Goal: Task Accomplishment & Management: Complete application form

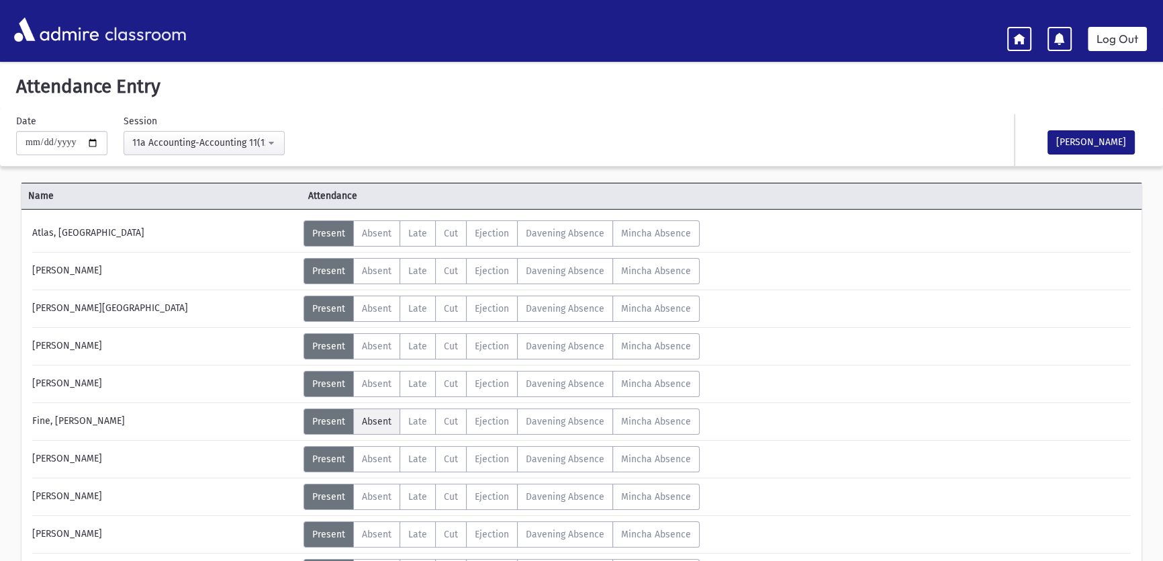
click at [370, 423] on span "Absent" at bounding box center [377, 421] width 30 height 11
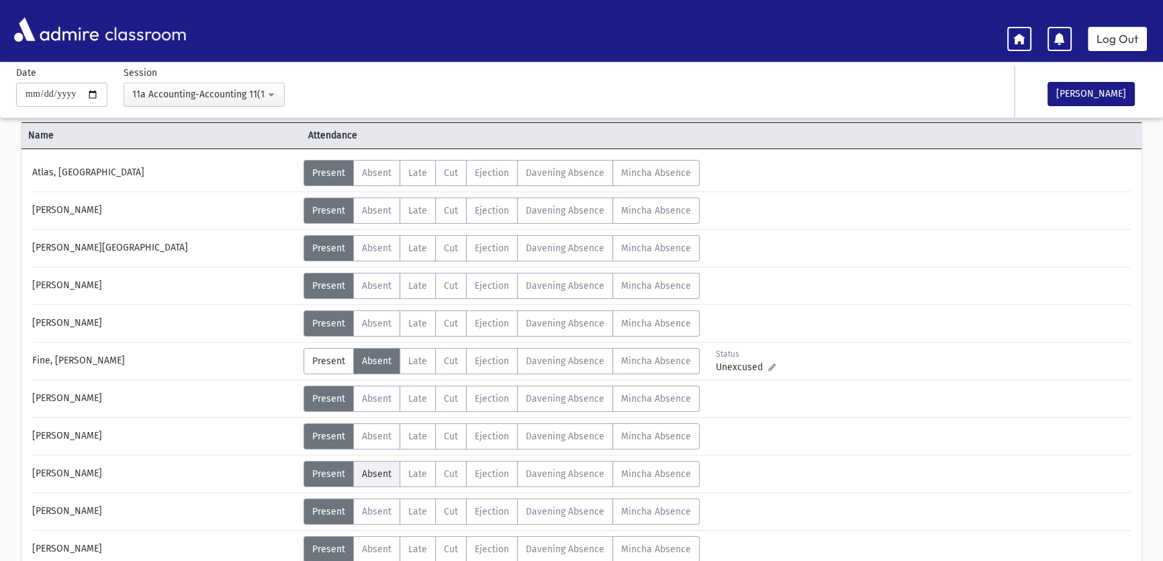
click at [377, 473] on span "Absent" at bounding box center [377, 473] width 30 height 11
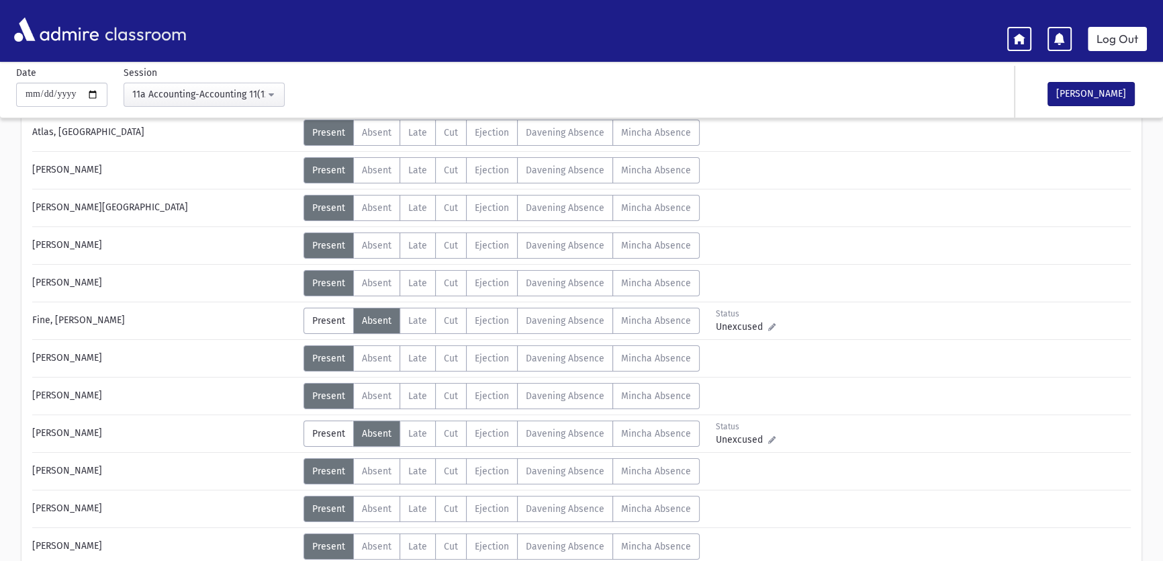
scroll to position [122, 0]
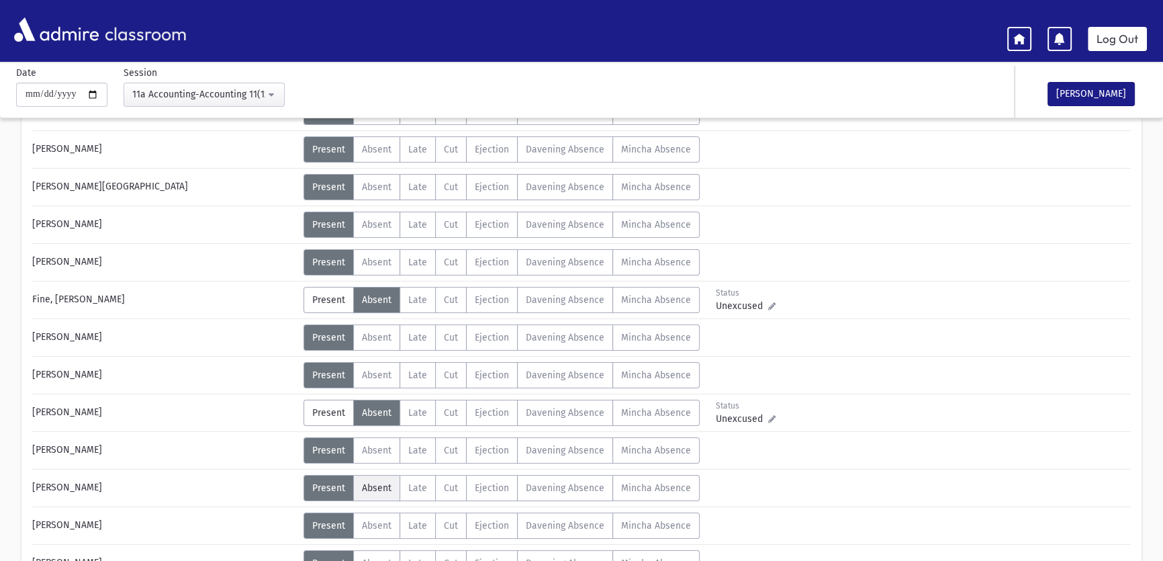
click at [373, 488] on span "Absent" at bounding box center [377, 487] width 30 height 11
click at [367, 489] on span "Absent" at bounding box center [377, 487] width 30 height 11
click at [319, 482] on span "Present" at bounding box center [328, 487] width 33 height 11
click at [371, 522] on span "Absent" at bounding box center [377, 525] width 30 height 11
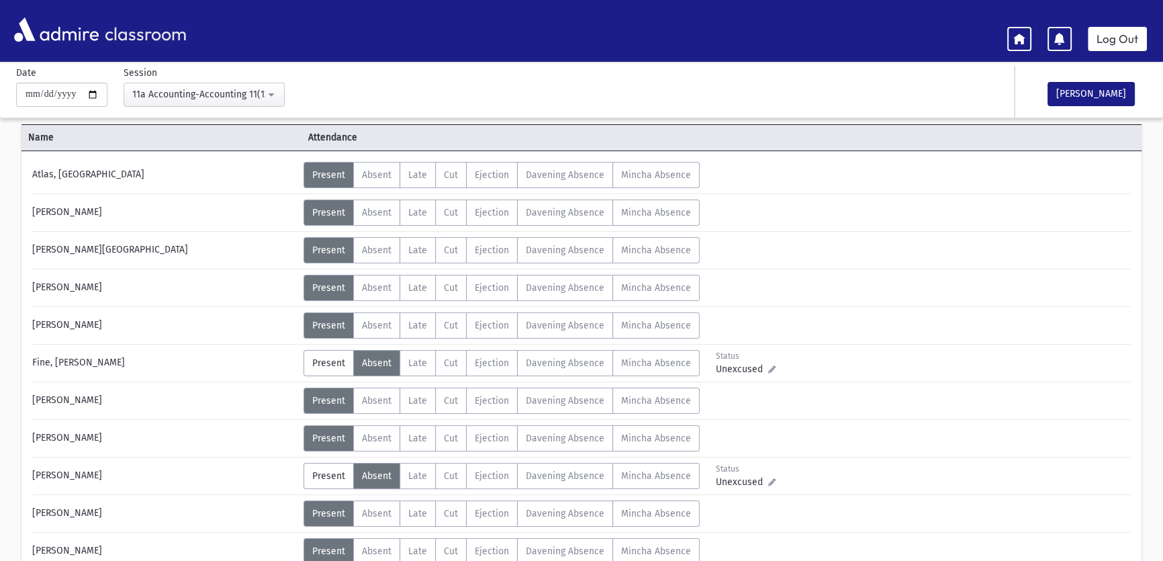
scroll to position [57, 0]
click at [412, 367] on span "Late" at bounding box center [417, 364] width 19 height 11
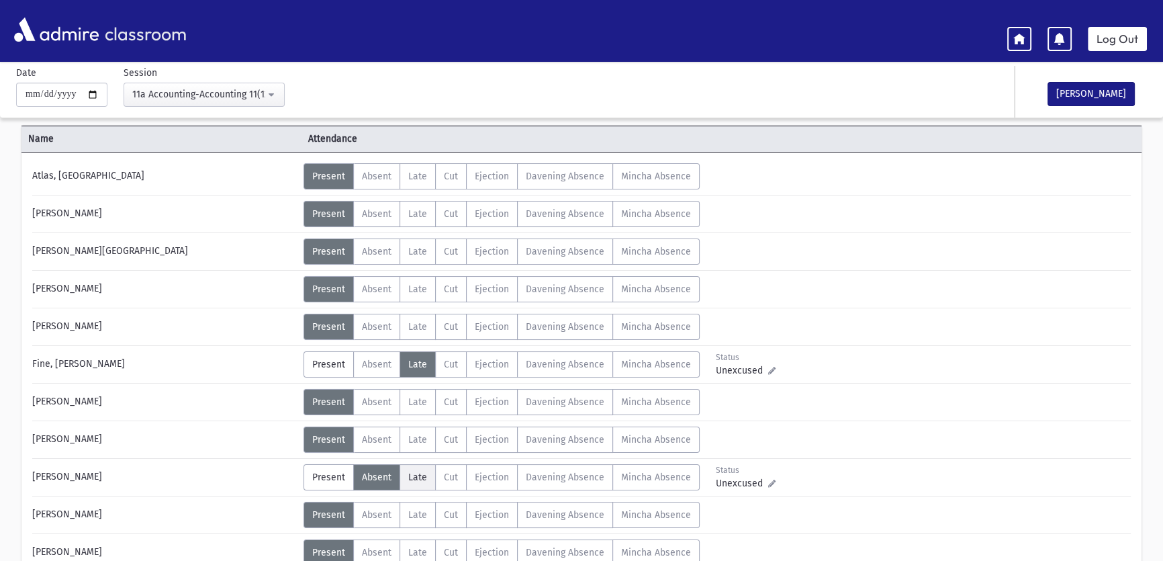
click at [418, 479] on span "Late" at bounding box center [417, 476] width 19 height 11
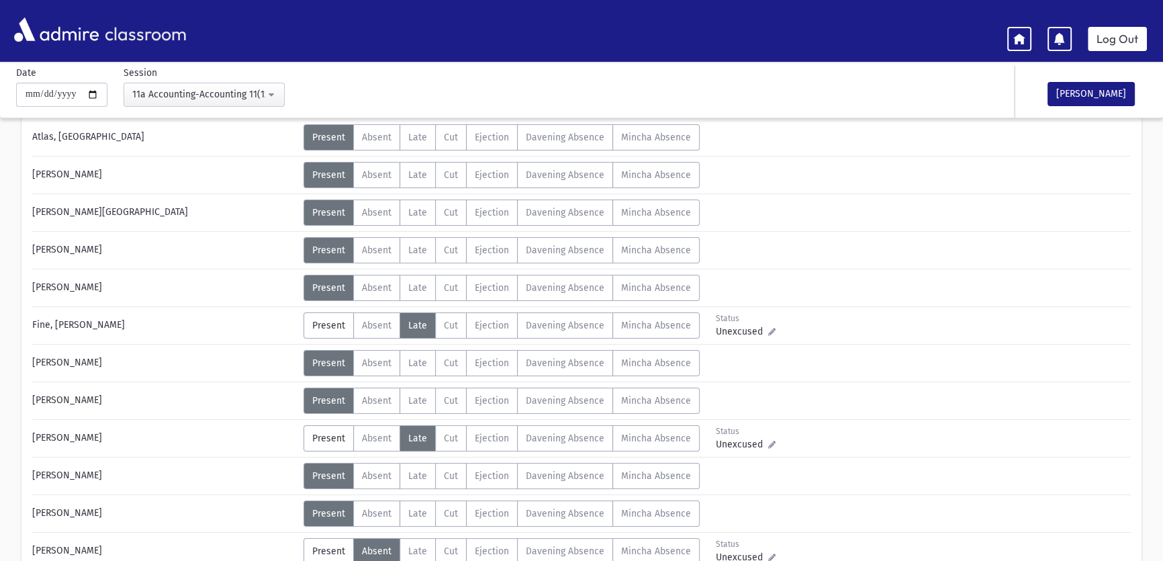
scroll to position [118, 0]
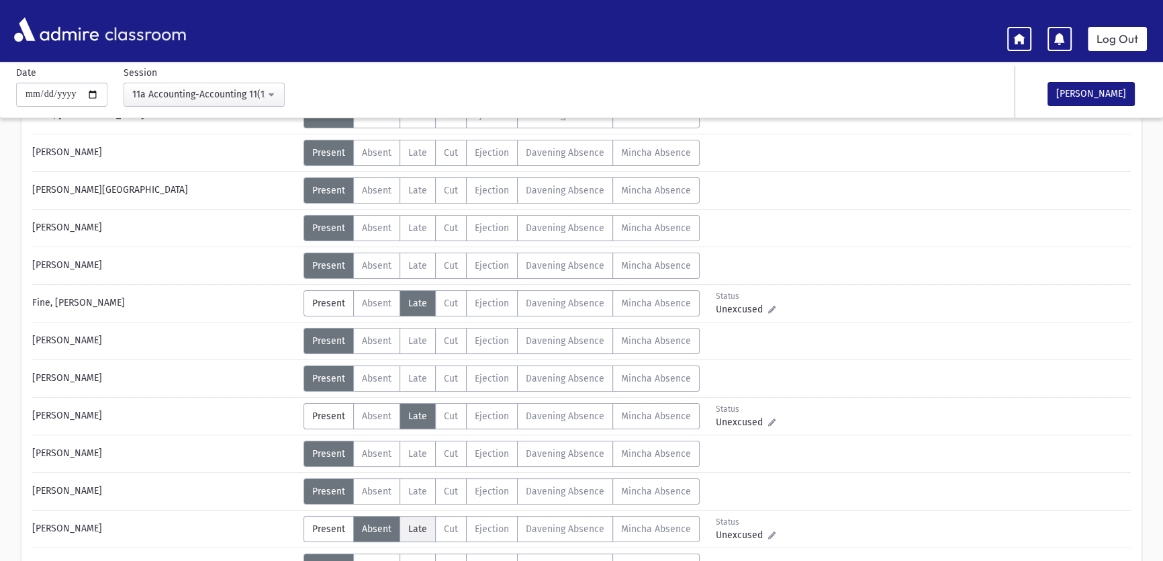
click at [412, 523] on span "Late" at bounding box center [417, 528] width 19 height 11
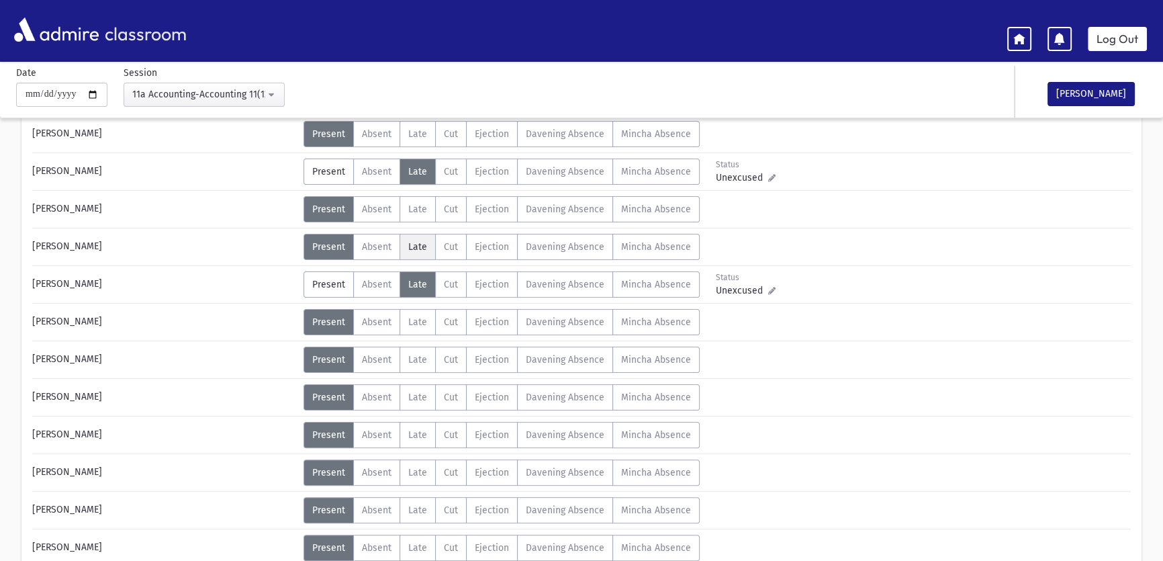
scroll to position [363, 0]
click at [1068, 99] on button "[PERSON_NAME]" at bounding box center [1091, 94] width 87 height 24
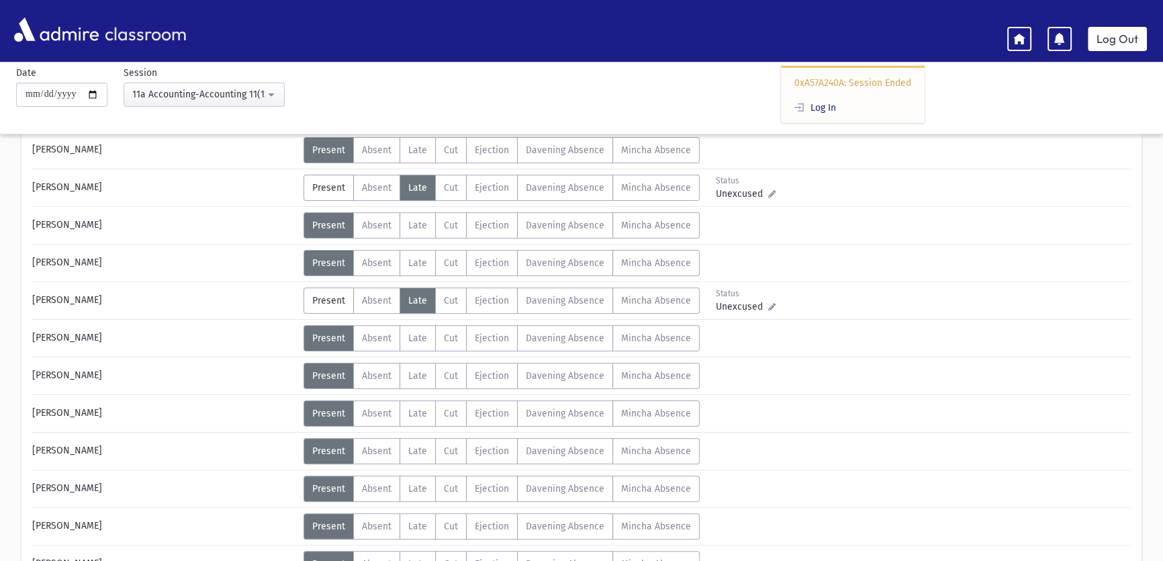
scroll to position [378, 0]
